Goal: Information Seeking & Learning: Learn about a topic

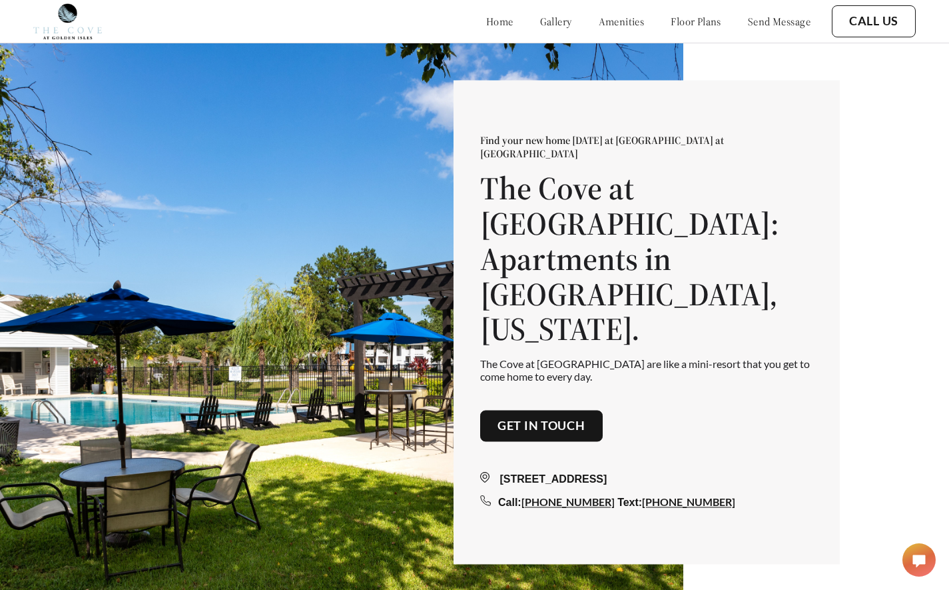
click at [671, 22] on link "floor plans" at bounding box center [696, 21] width 51 height 13
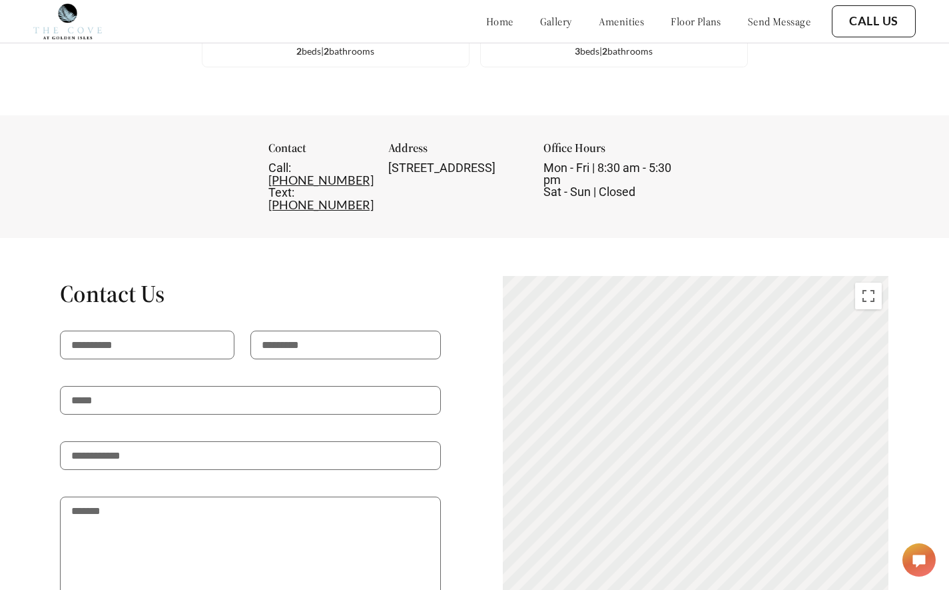
scroll to position [2004, 0]
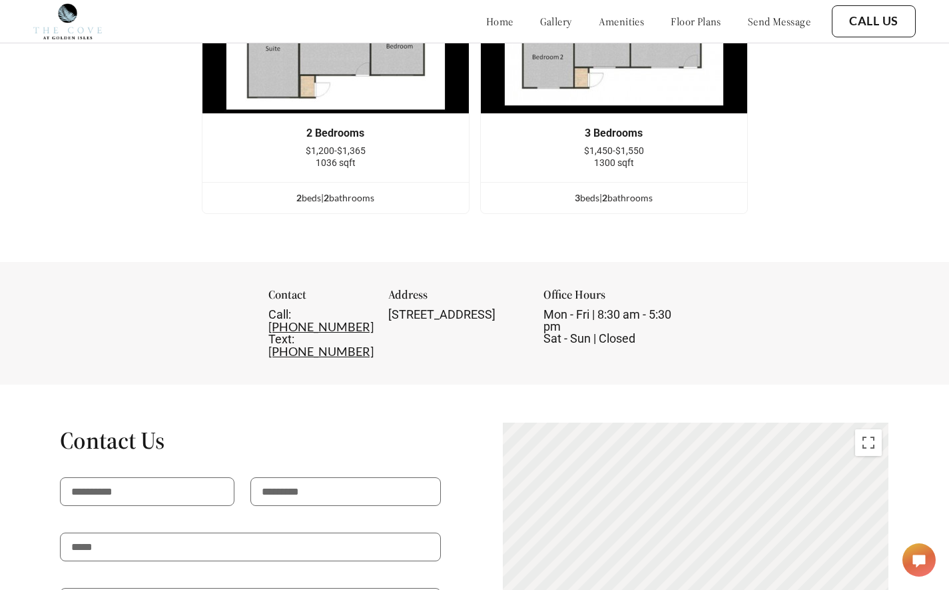
scroll to position [1810, 0]
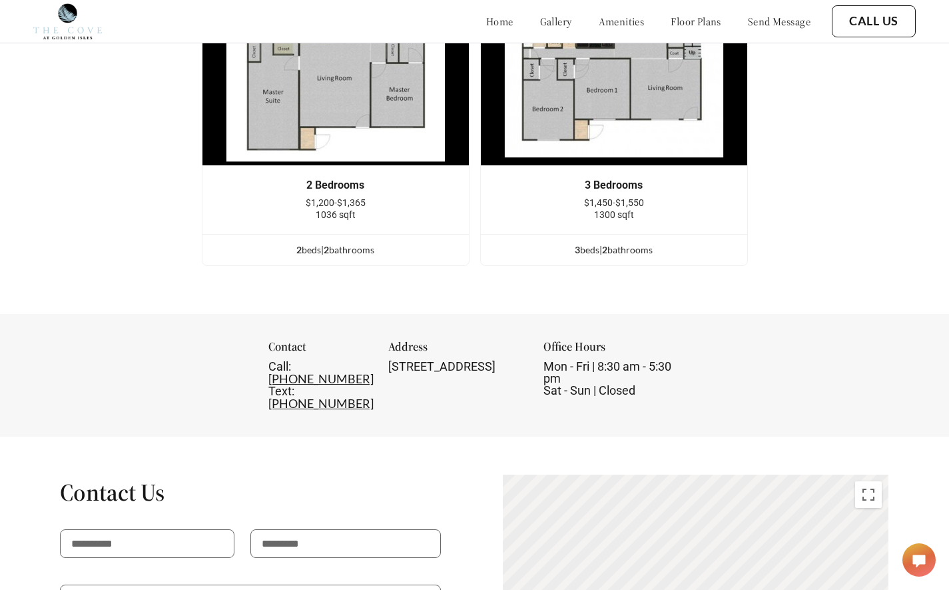
click at [380, 166] on img at bounding box center [336, 77] width 268 height 178
click at [334, 257] on div "2 bed s | 2 bathroom s" at bounding box center [336, 250] width 267 height 15
click at [358, 166] on img at bounding box center [336, 77] width 268 height 178
click at [373, 130] on div "Floor Plans 2 Bedrooms $1,200-$1,365 1036 sqft 2 bed s | 2 bathroom s 3 Bedroom…" at bounding box center [474, 106] width 949 height 414
click at [344, 166] on img at bounding box center [336, 77] width 268 height 178
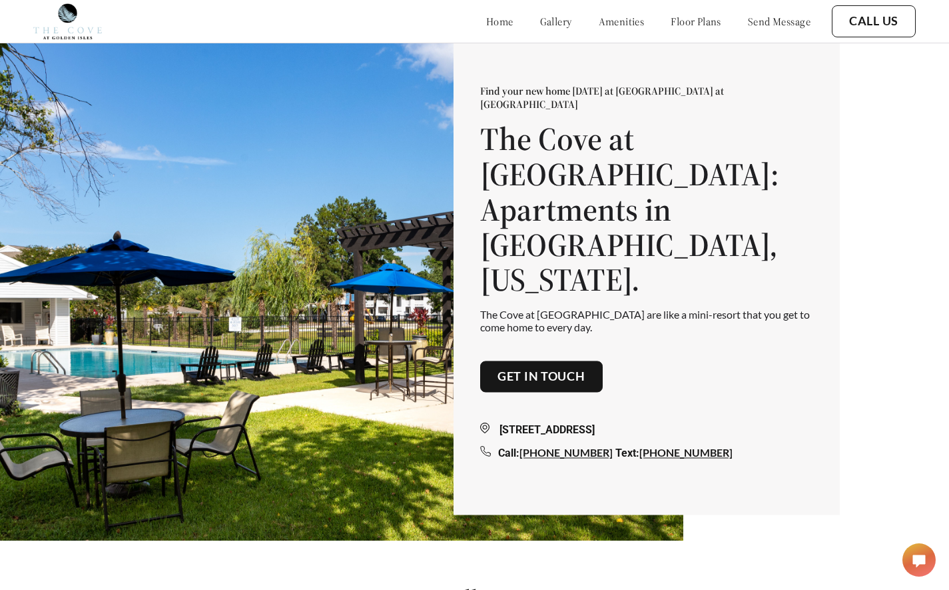
scroll to position [47, 0]
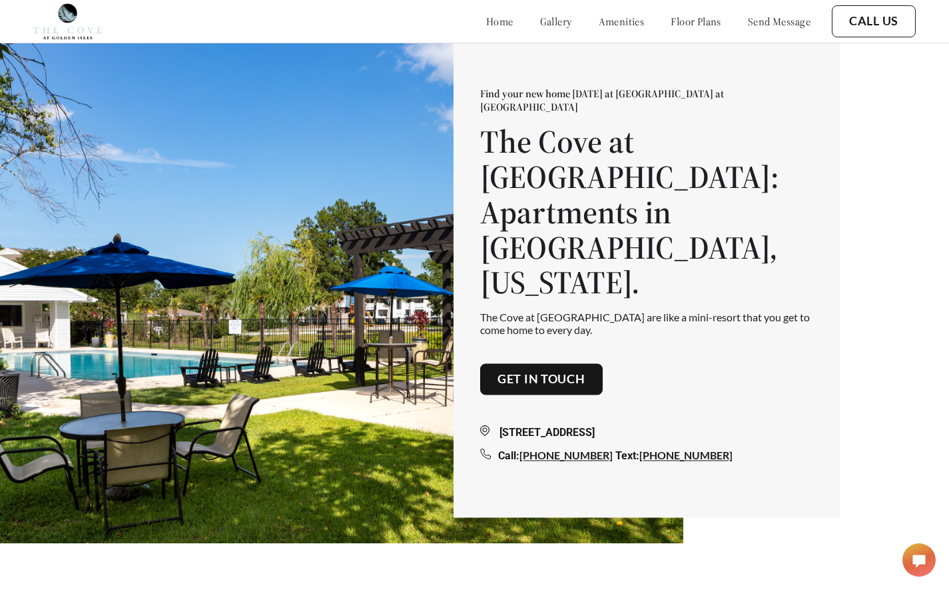
click at [460, 31] on div "home gallery amenities floor plans send message" at bounding box center [635, 21] width 351 height 36
click at [540, 23] on link "gallery" at bounding box center [556, 21] width 32 height 13
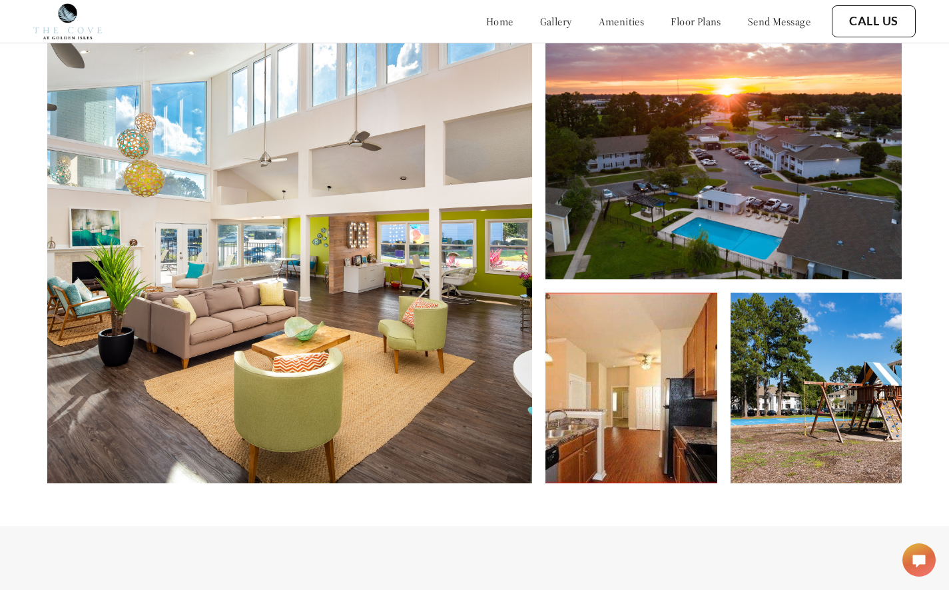
scroll to position [651, 0]
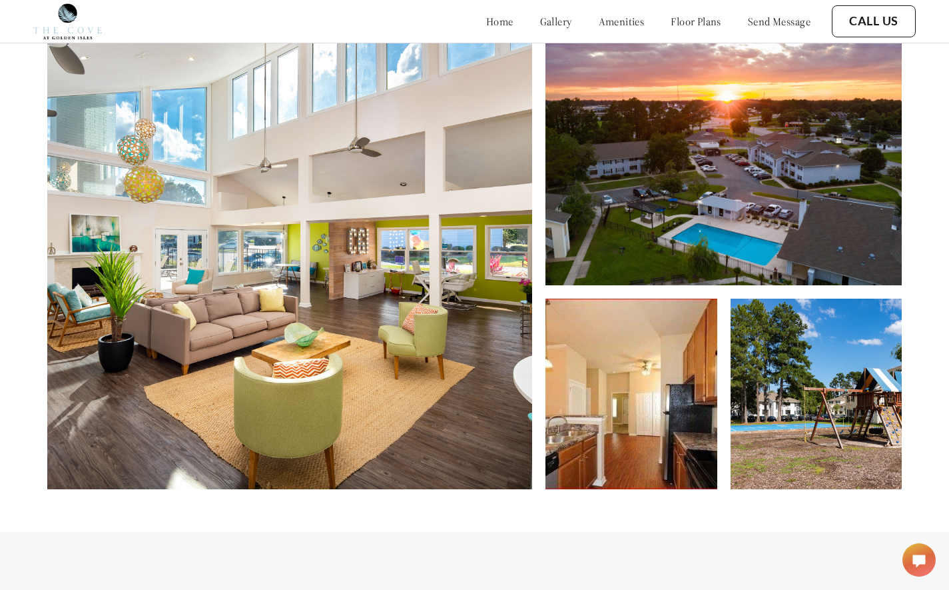
click at [424, 293] on img at bounding box center [289, 261] width 485 height 456
click at [852, 245] on img at bounding box center [724, 159] width 356 height 253
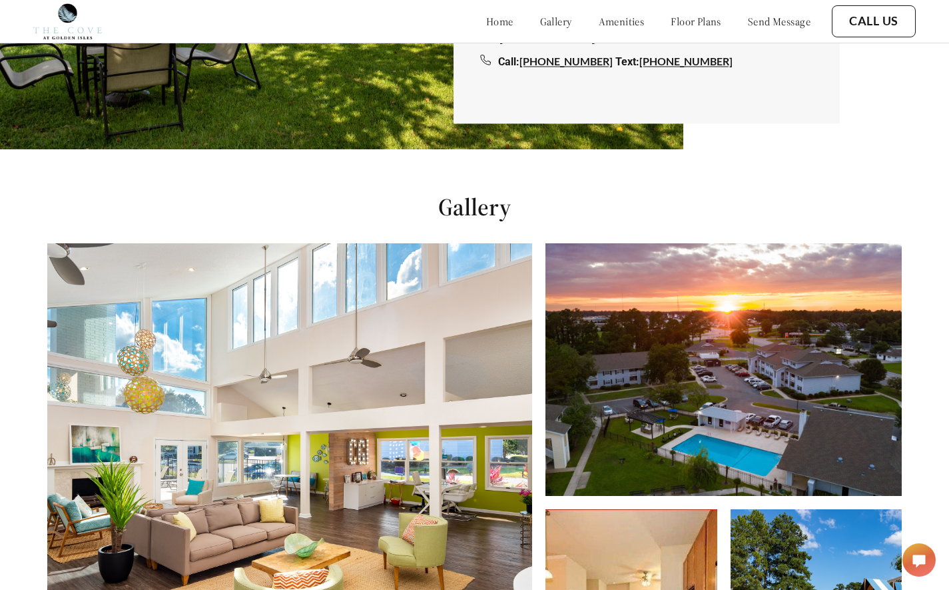
scroll to position [598, 0]
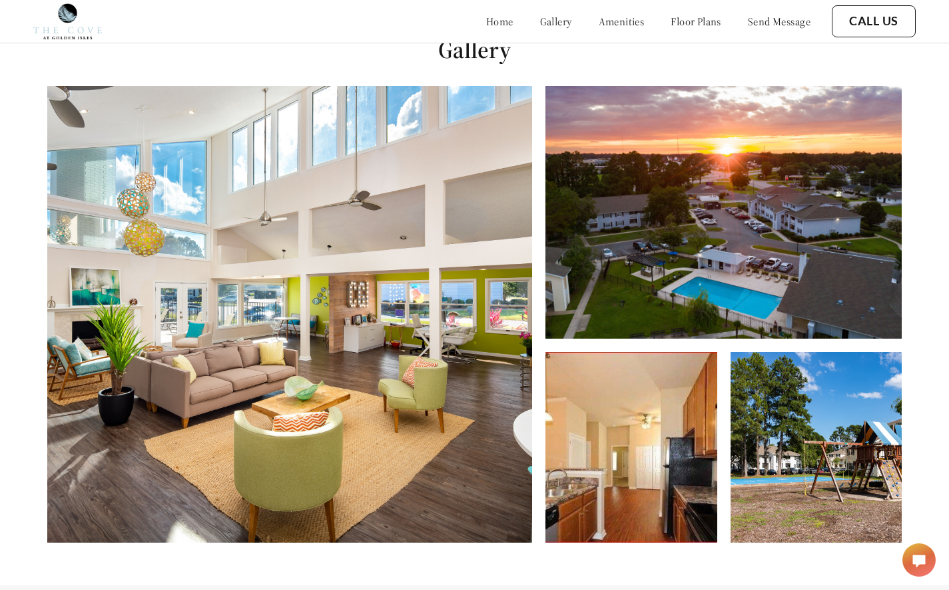
click at [836, 420] on img at bounding box center [816, 447] width 171 height 191
click at [781, 310] on img at bounding box center [724, 212] width 356 height 253
click at [781, 309] on img at bounding box center [724, 212] width 356 height 253
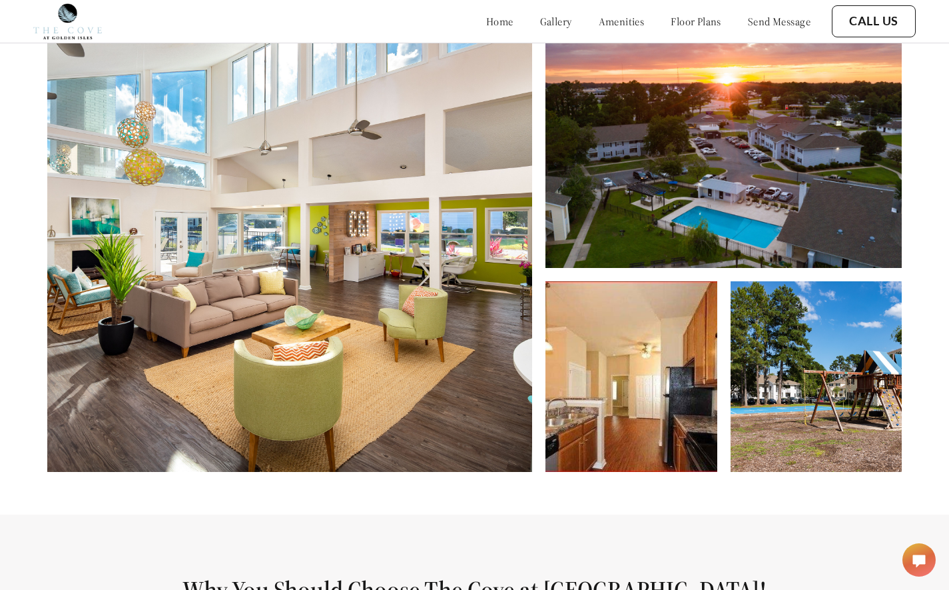
scroll to position [854, 0]
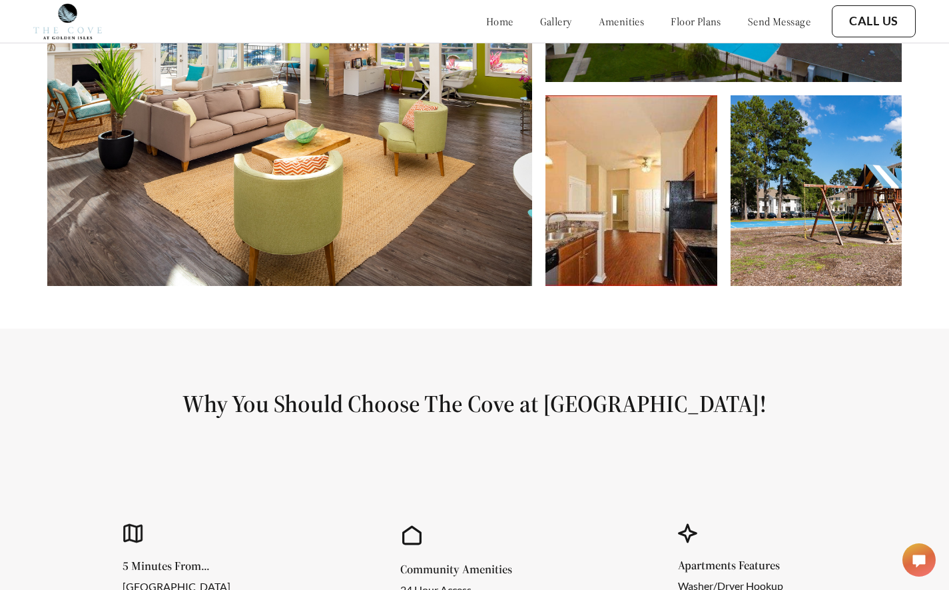
click at [657, 286] on img at bounding box center [631, 190] width 171 height 191
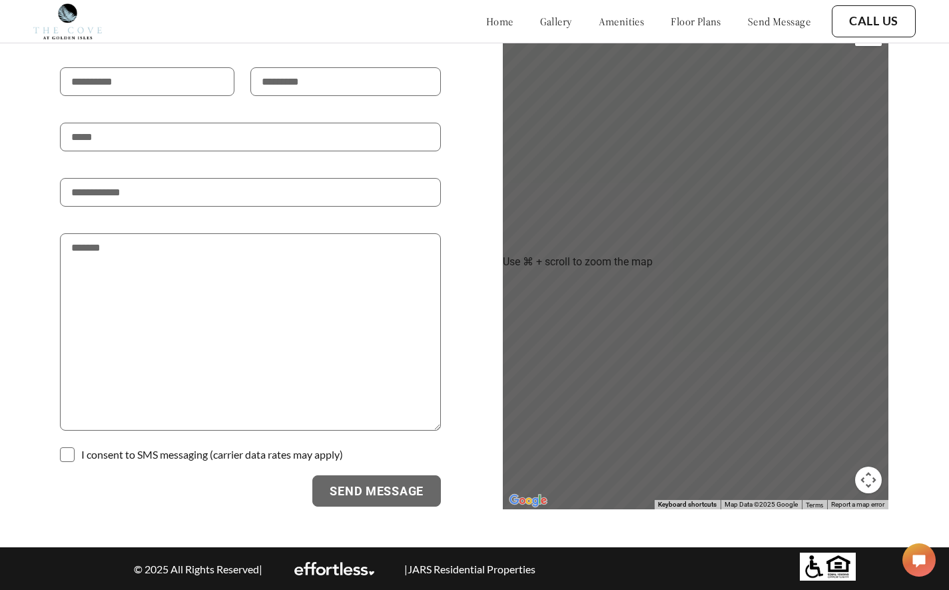
scroll to position [2431, 0]
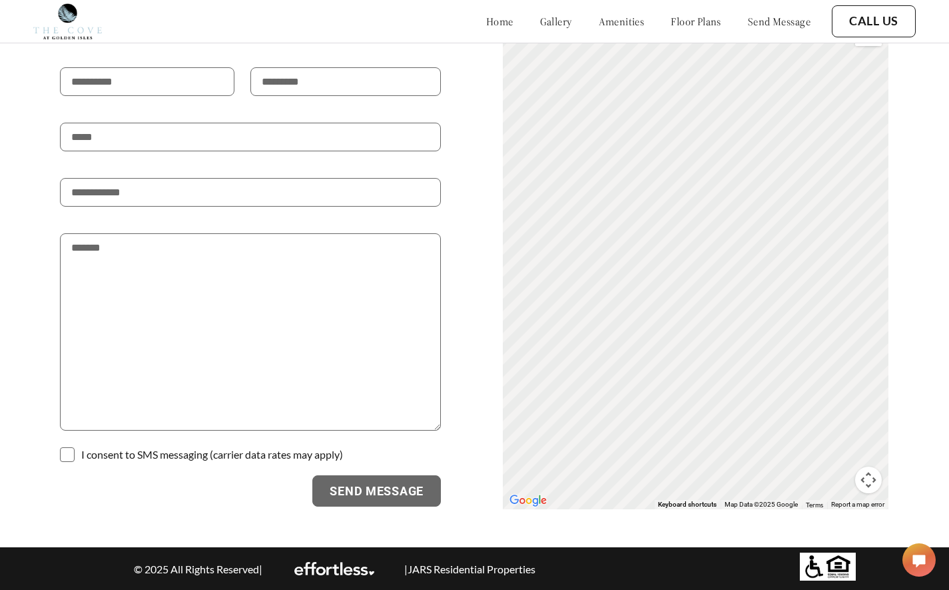
click at [63, 11] on img at bounding box center [67, 21] width 69 height 36
click at [73, 13] on img at bounding box center [67, 21] width 69 height 36
click at [6, 17] on header "home gallery amenities floor plans send message Call Us" at bounding box center [474, 21] width 949 height 43
click at [599, 16] on link "amenities" at bounding box center [622, 21] width 46 height 13
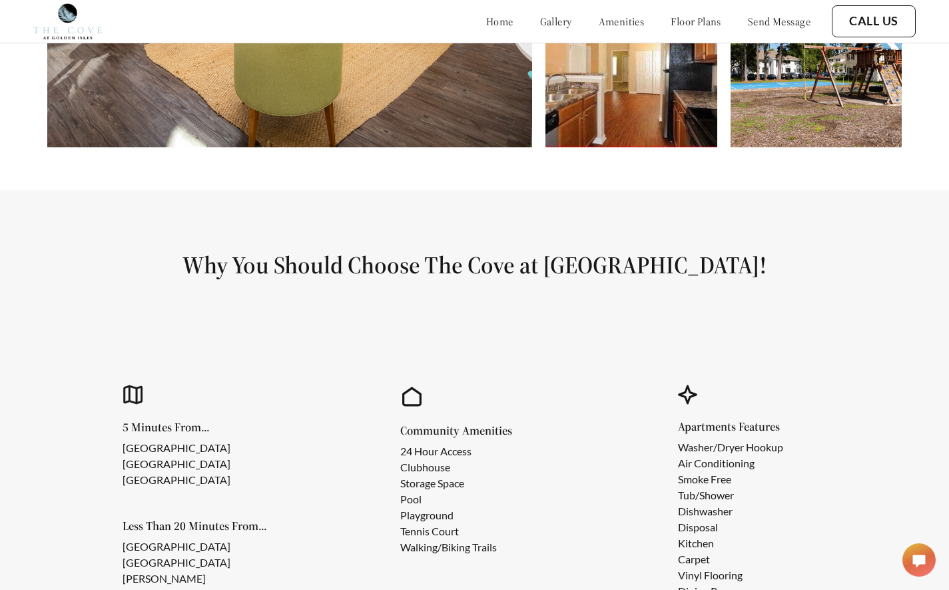
scroll to position [989, 0]
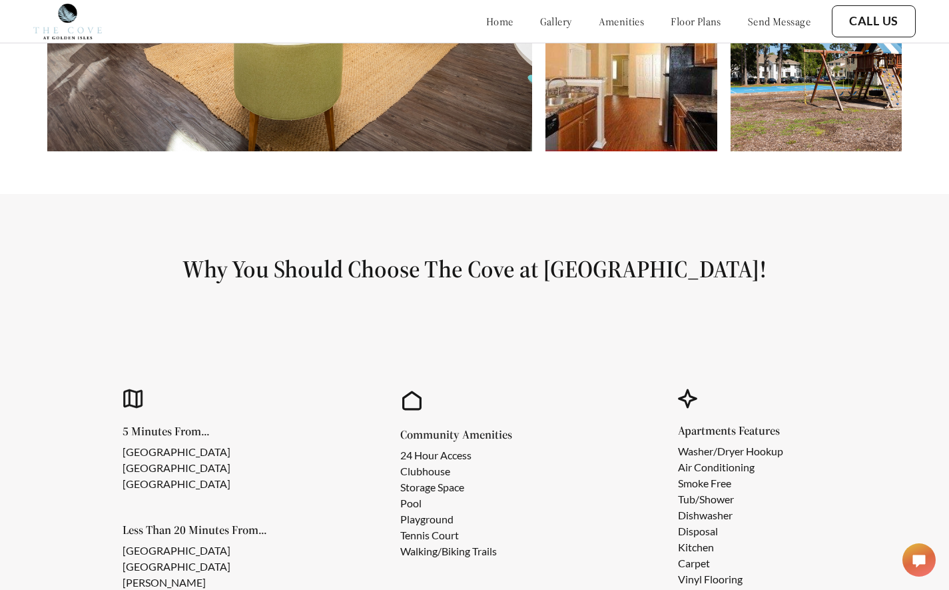
click at [72, 20] on img at bounding box center [67, 21] width 69 height 36
click at [460, 29] on div "home gallery amenities floor plans send message" at bounding box center [635, 21] width 351 height 36
click at [486, 23] on link "home" at bounding box center [499, 21] width 27 height 13
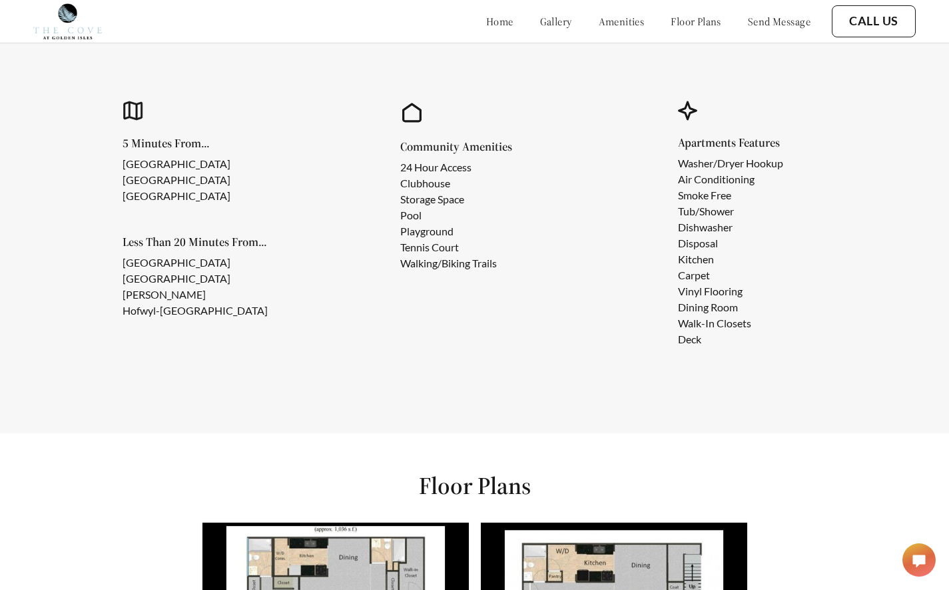
scroll to position [1168, 0]
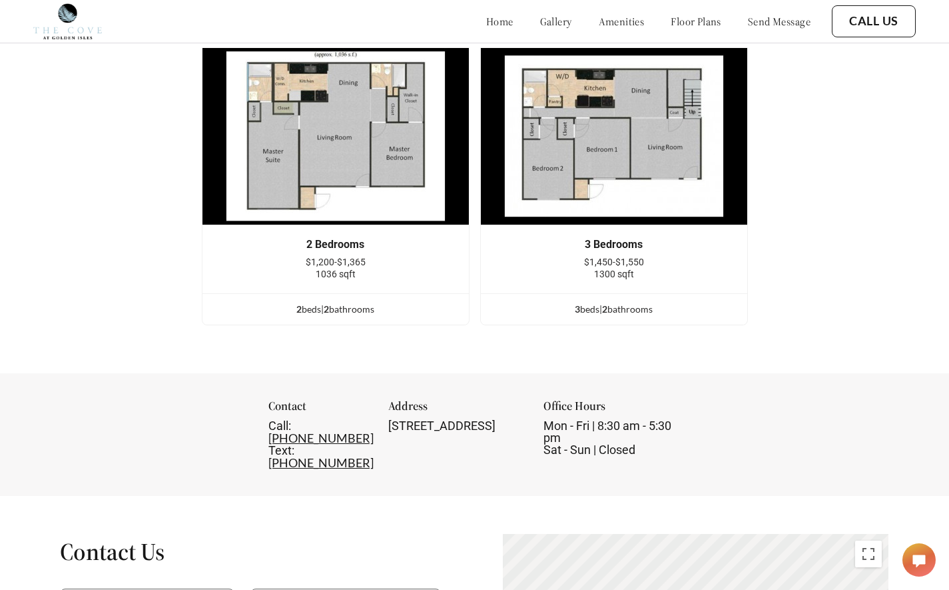
scroll to position [1433, 0]
